Goal: Navigation & Orientation: Find specific page/section

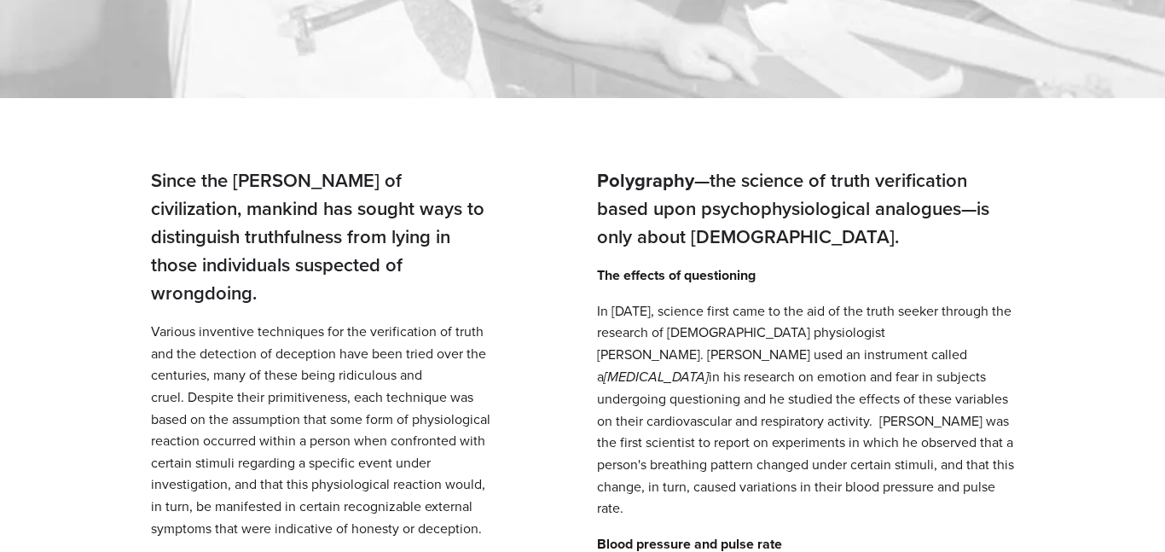
click at [254, 261] on h3 "Since the [PERSON_NAME] of civilization, mankind has sought ways to distinguish…" at bounding box center [322, 236] width 343 height 141
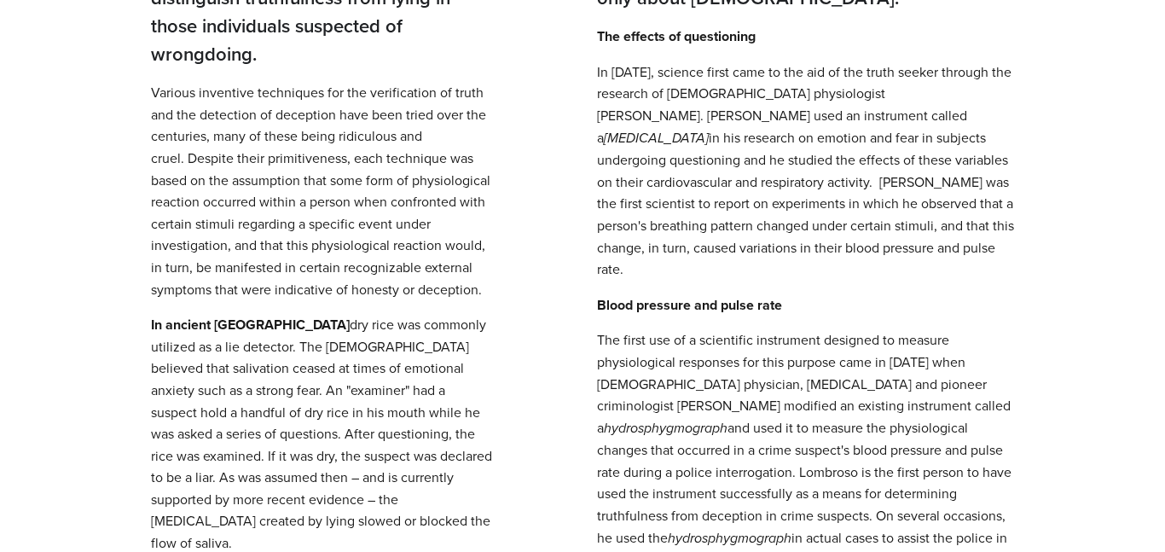
scroll to position [433, 0]
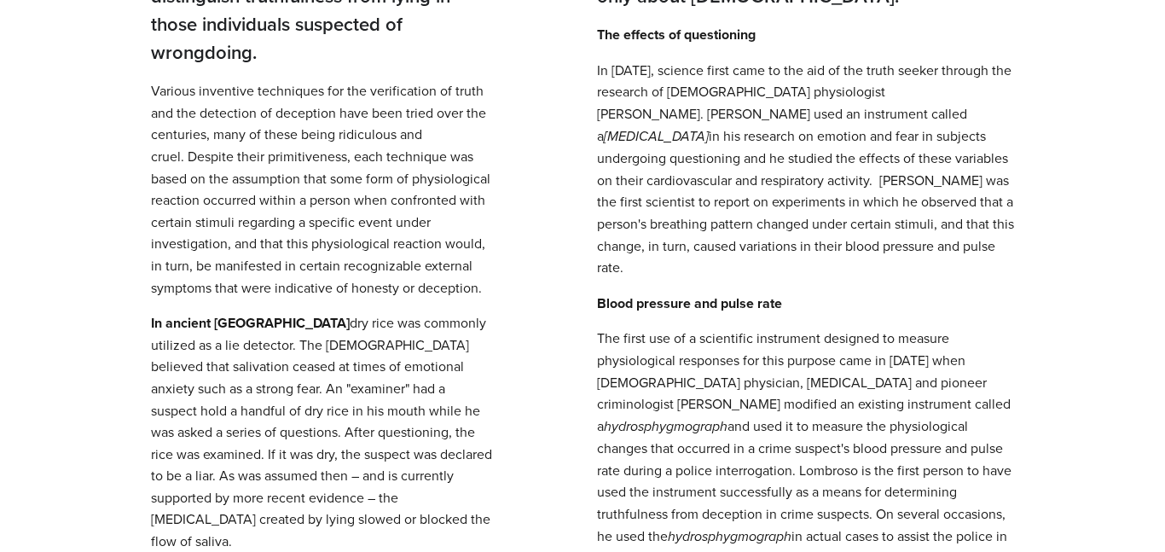
click at [254, 261] on p "Various inventive techniques for the verification of truth and the detection of…" at bounding box center [322, 189] width 343 height 218
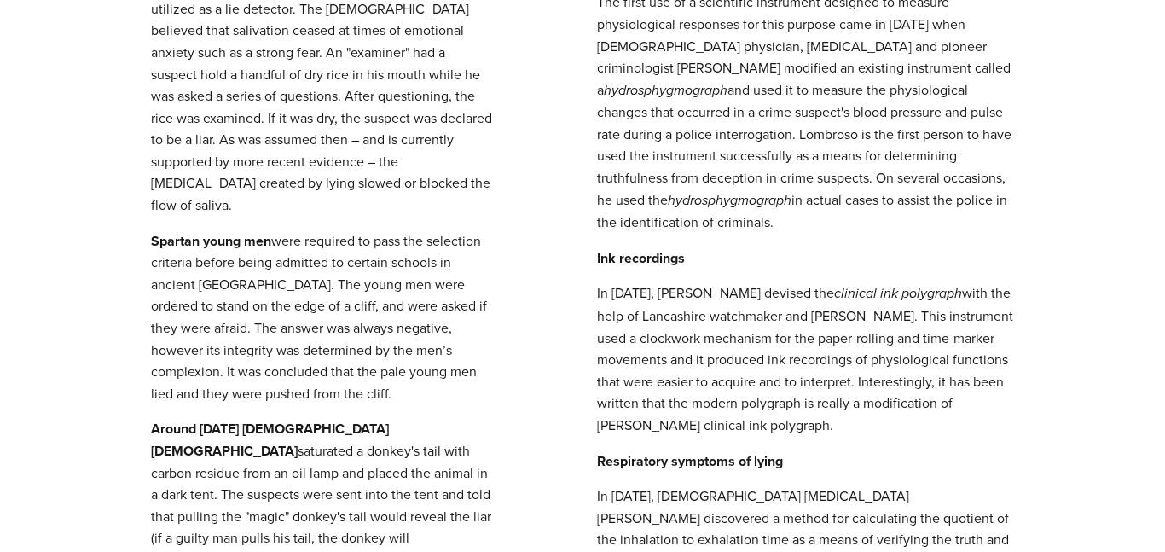
scroll to position [766, 0]
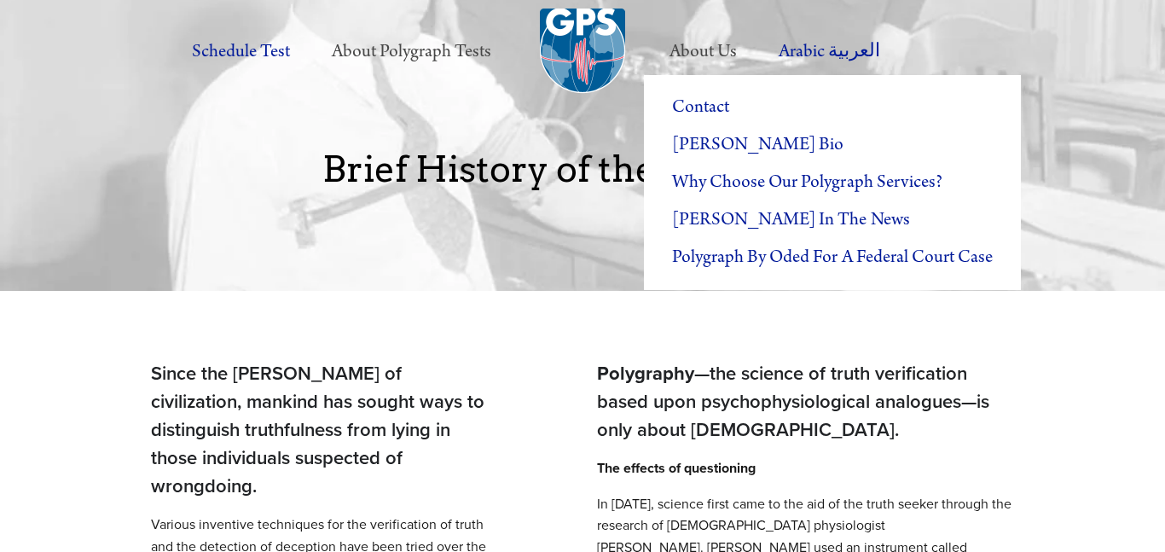
click at [702, 57] on label "About Us" at bounding box center [703, 51] width 105 height 47
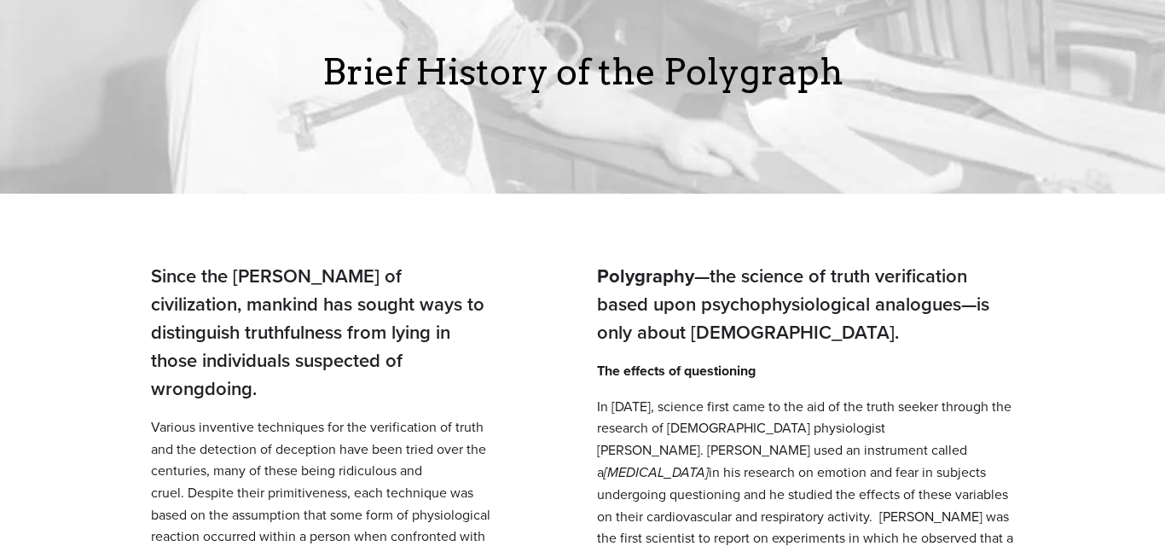
scroll to position [98, 0]
